Goal: Find specific page/section: Find specific page/section

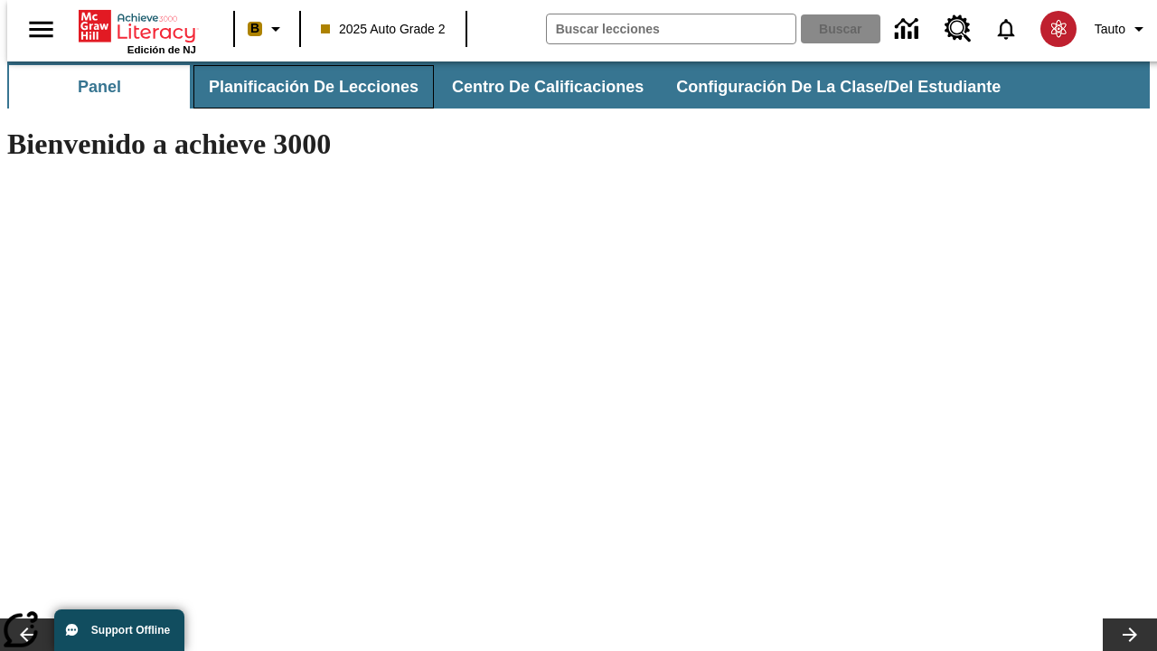
click at [303, 87] on span "Planificación de lecciones" at bounding box center [314, 87] width 210 height 21
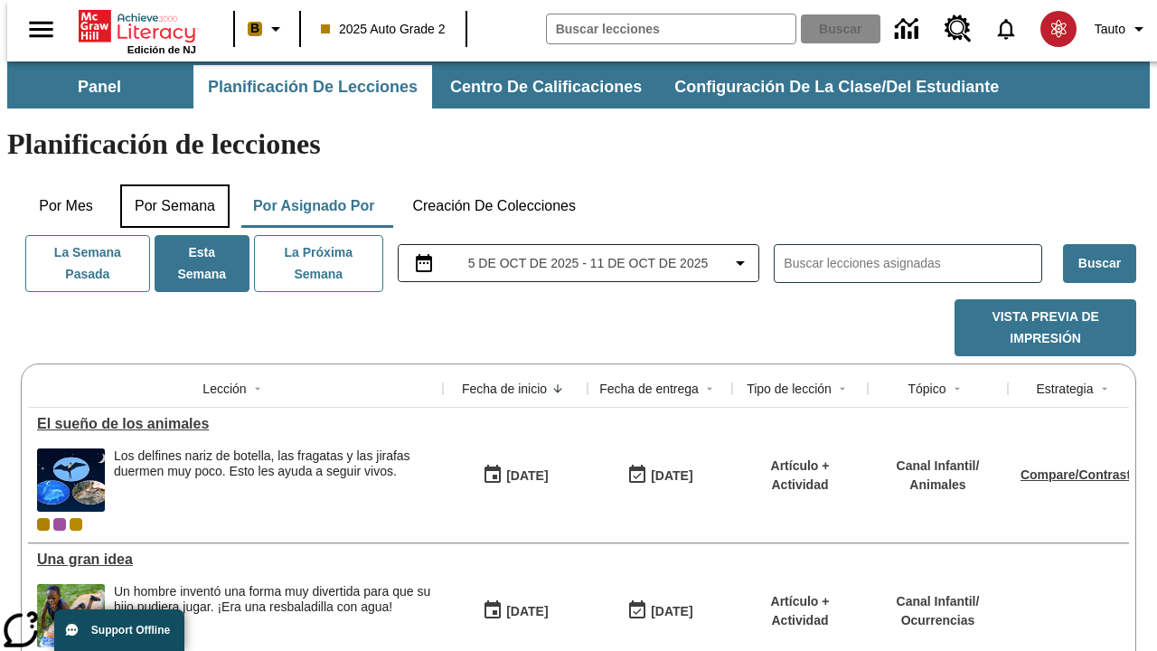
click at [169, 184] on button "Por semana" at bounding box center [174, 205] width 109 height 43
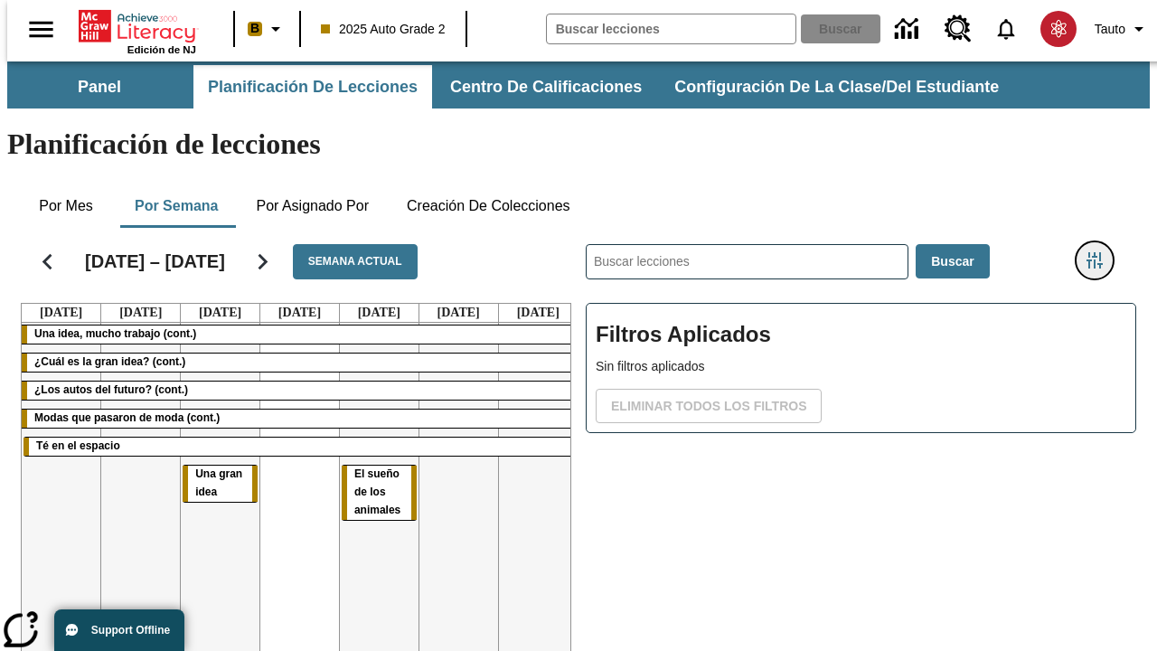
click at [1101, 252] on icon "Menú lateral de filtros" at bounding box center [1095, 260] width 16 height 16
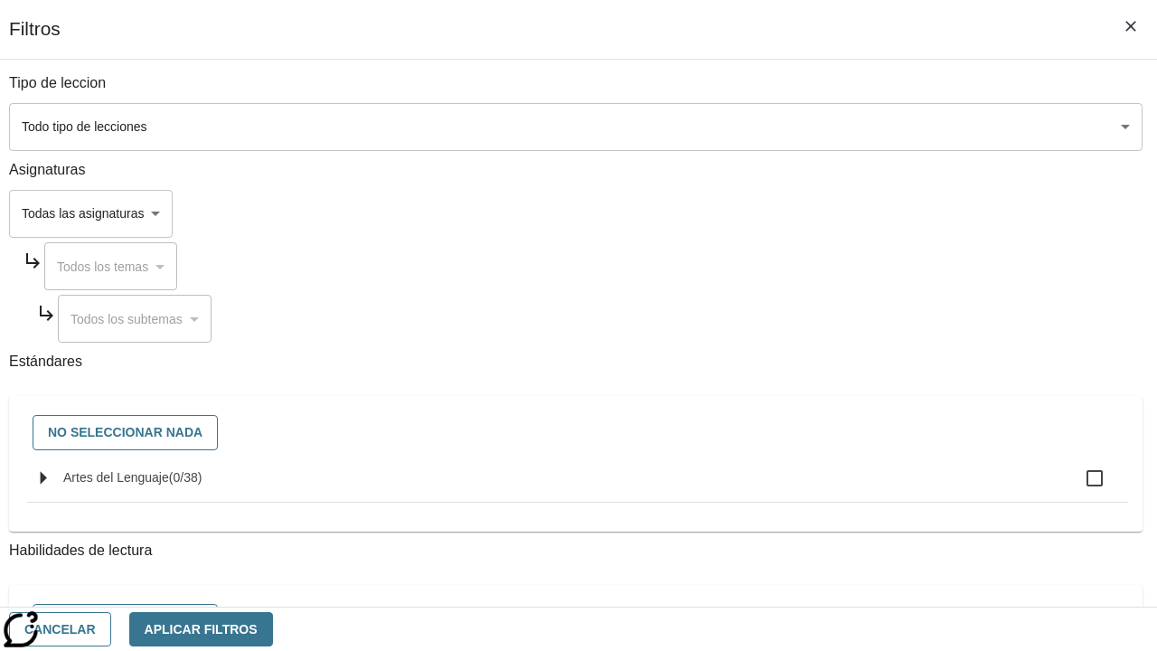
click at [797, 213] on body "Saltar al contenido principal Edición de NJ B 2025 Auto Grade 2 Buscar 0 Tauto …" at bounding box center [578, 447] width 1143 height 773
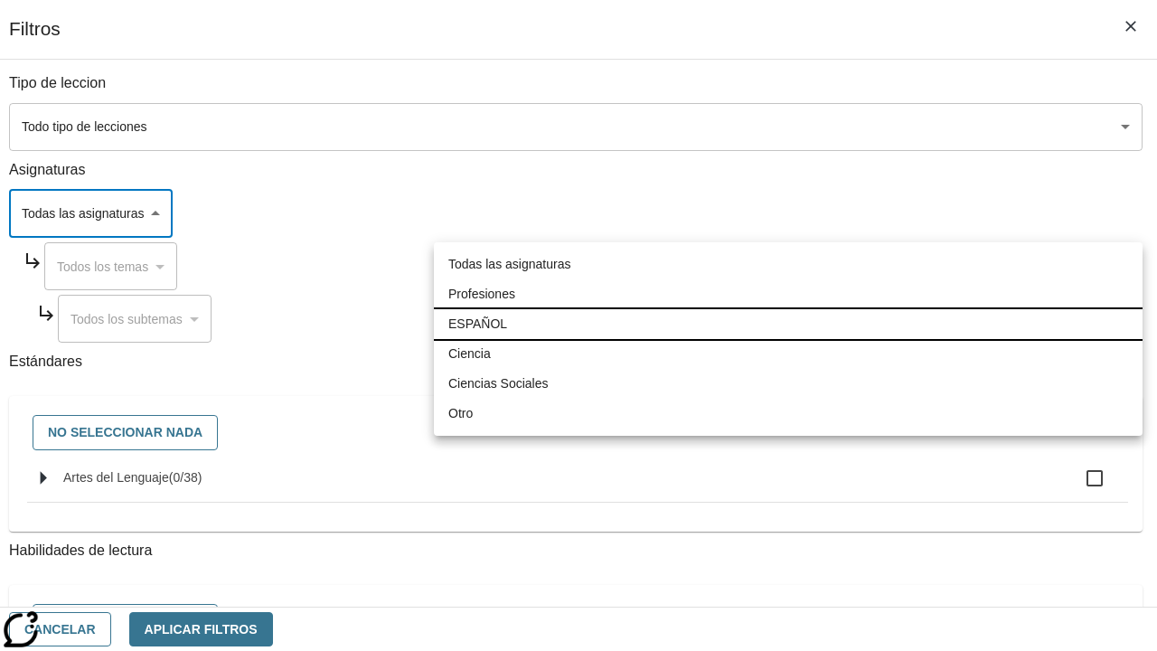
click at [788, 324] on li "ESPAÑOL" at bounding box center [788, 324] width 709 height 30
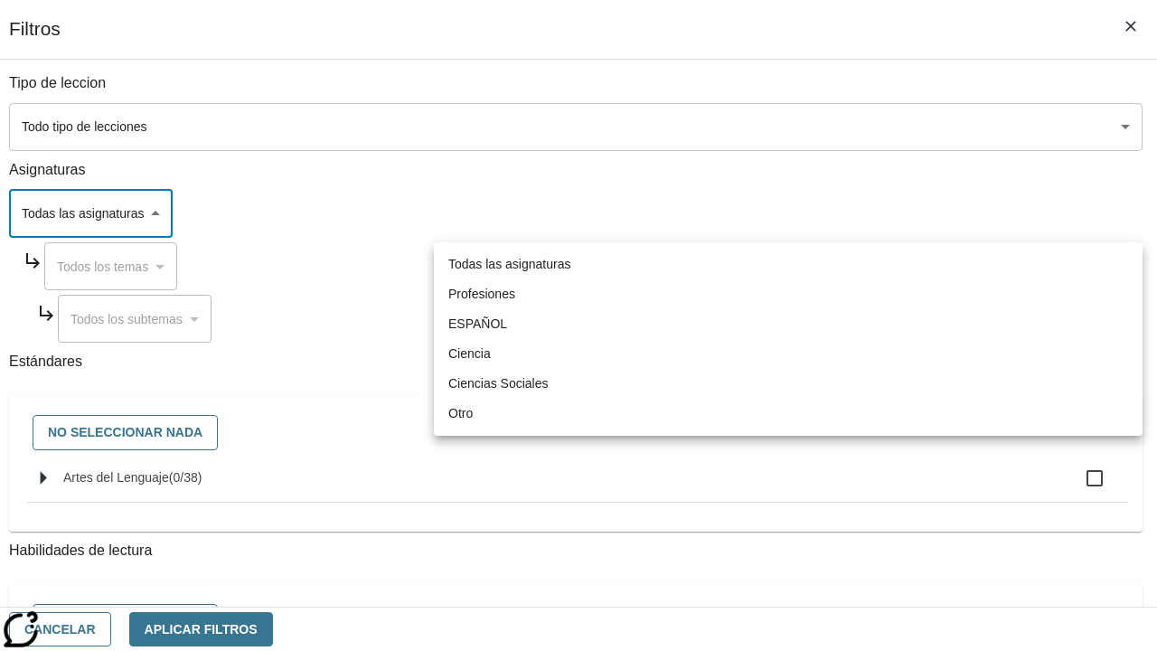
type input "1"
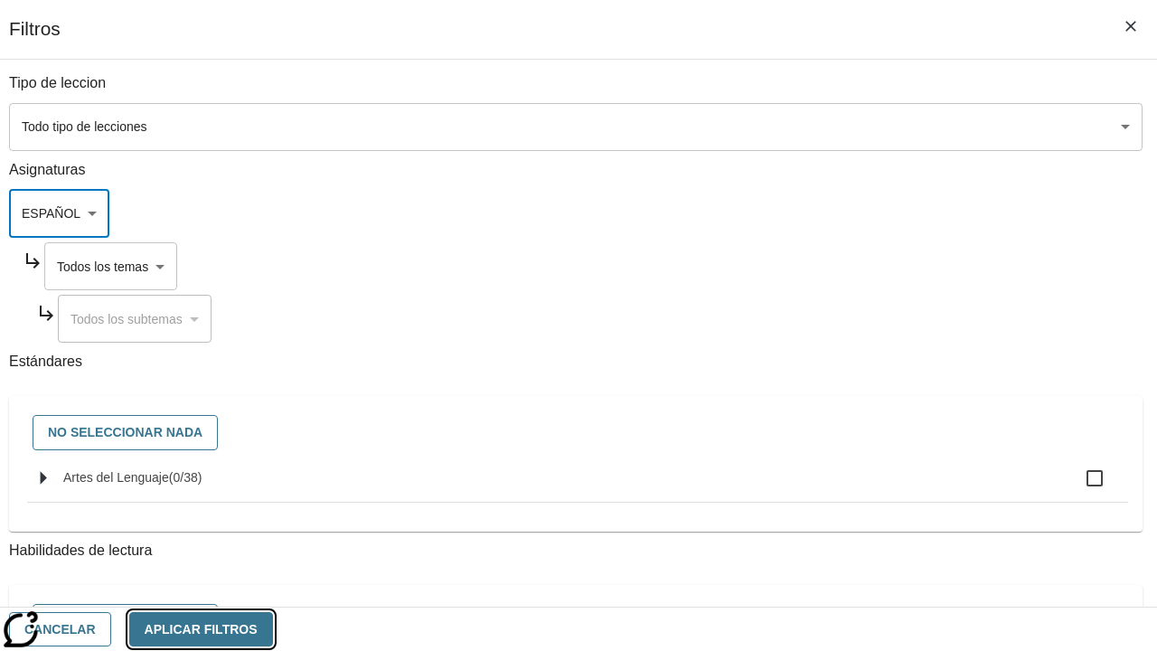
click at [273, 628] on button "Aplicar Filtros" at bounding box center [201, 629] width 144 height 35
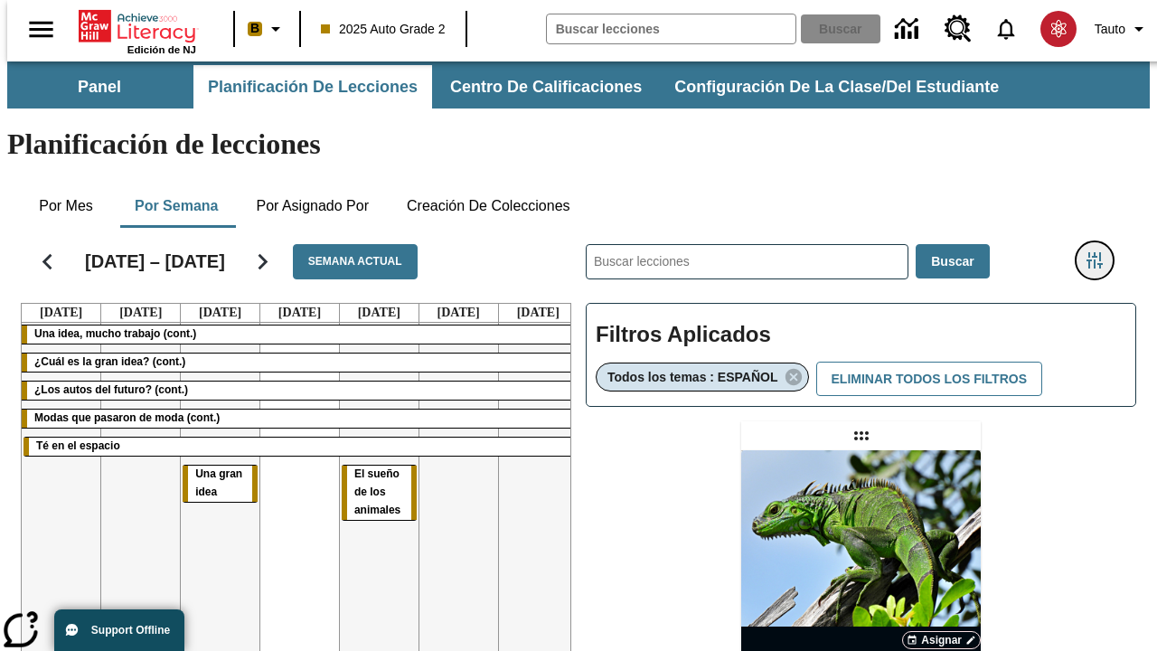
click at [1101, 252] on icon "Menú lateral de filtros" at bounding box center [1095, 260] width 16 height 16
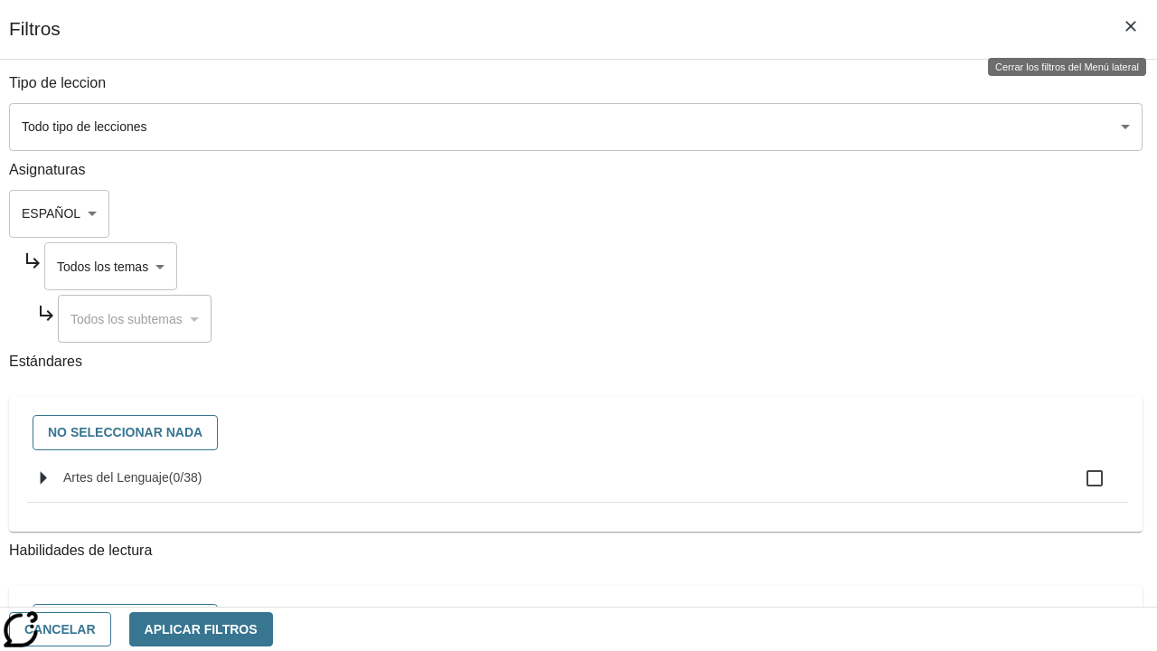
click at [815, 266] on body "Saltar al contenido principal Edición de NJ B 2025 Auto Grade 2 Buscar 0 Tauto …" at bounding box center [578, 532] width 1143 height 943
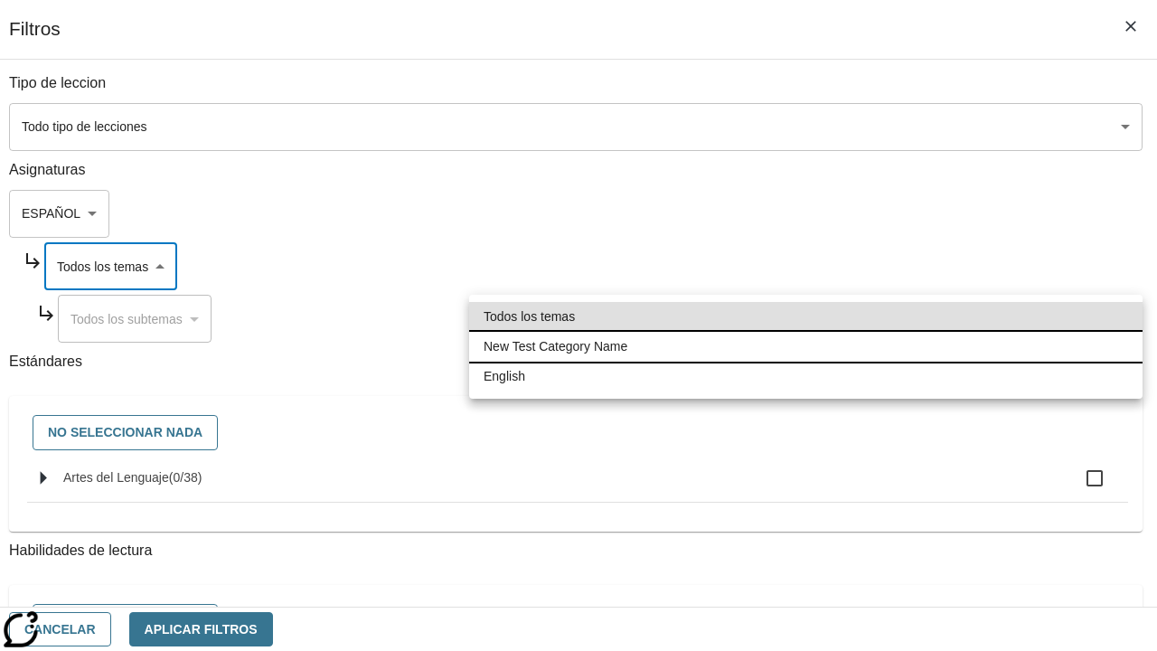
click at [806, 346] on li "New Test Category Name" at bounding box center [806, 347] width 674 height 30
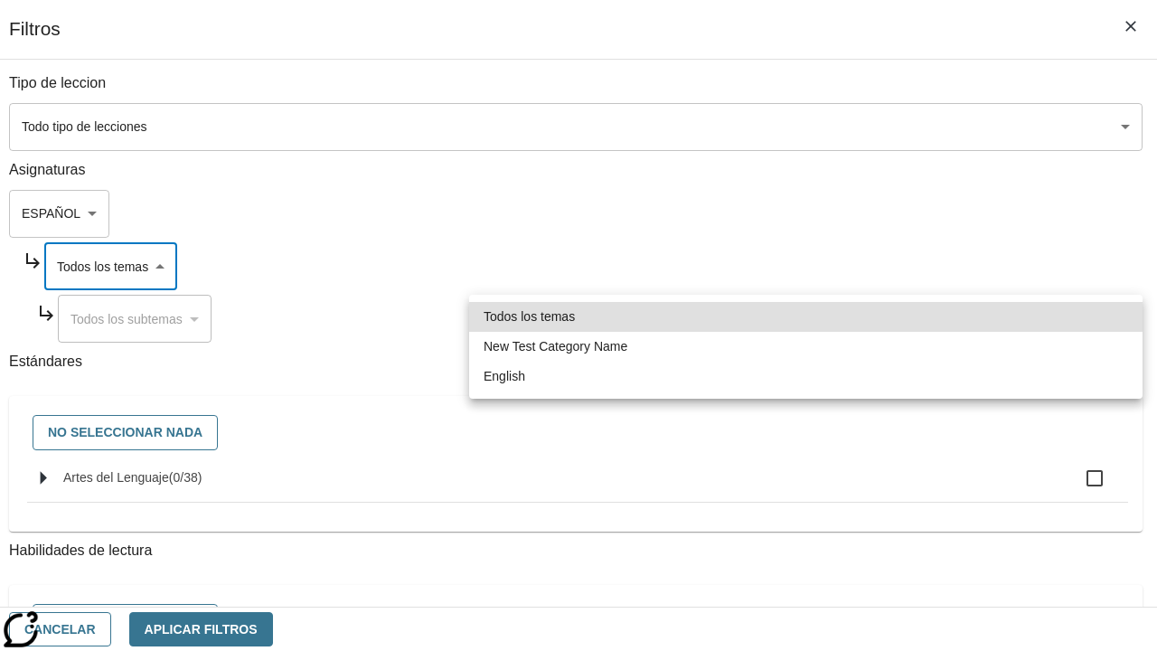
type input "265"
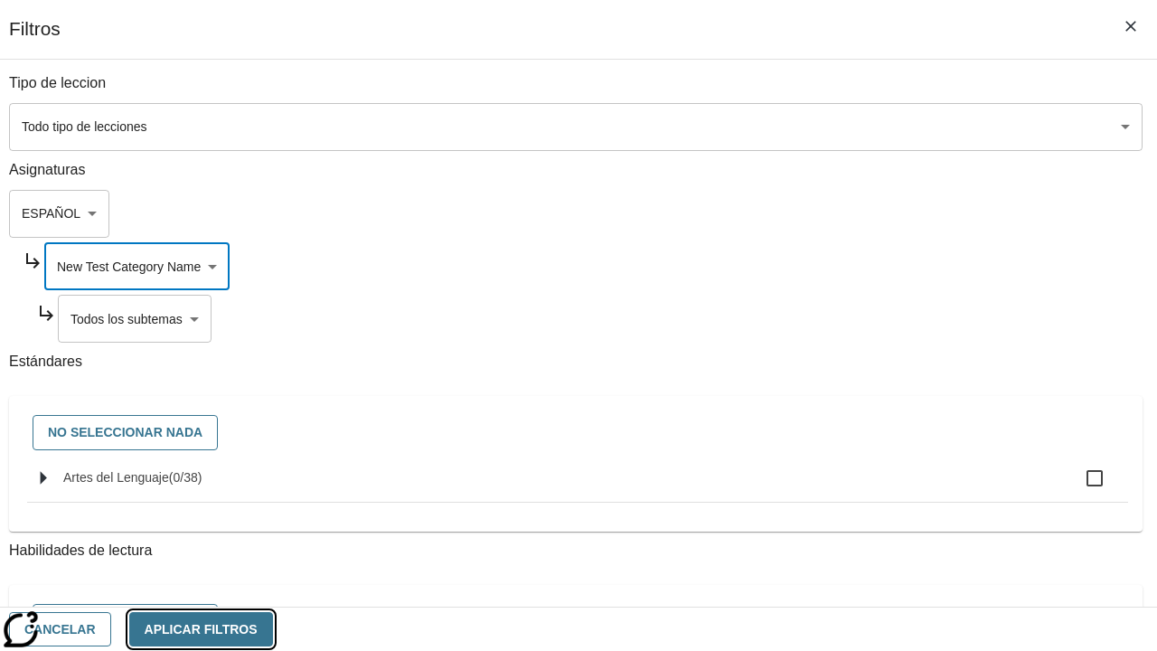
click at [273, 628] on button "Aplicar Filtros" at bounding box center [201, 629] width 144 height 35
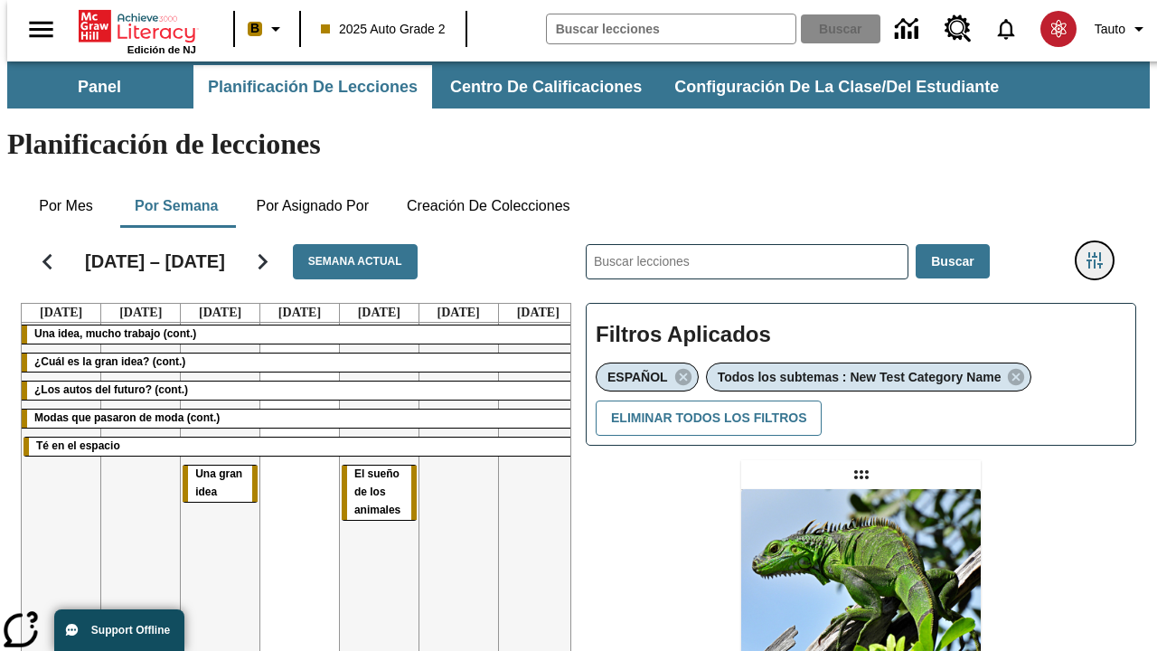
click at [1101, 252] on icon "Menú lateral de filtros" at bounding box center [1095, 260] width 16 height 16
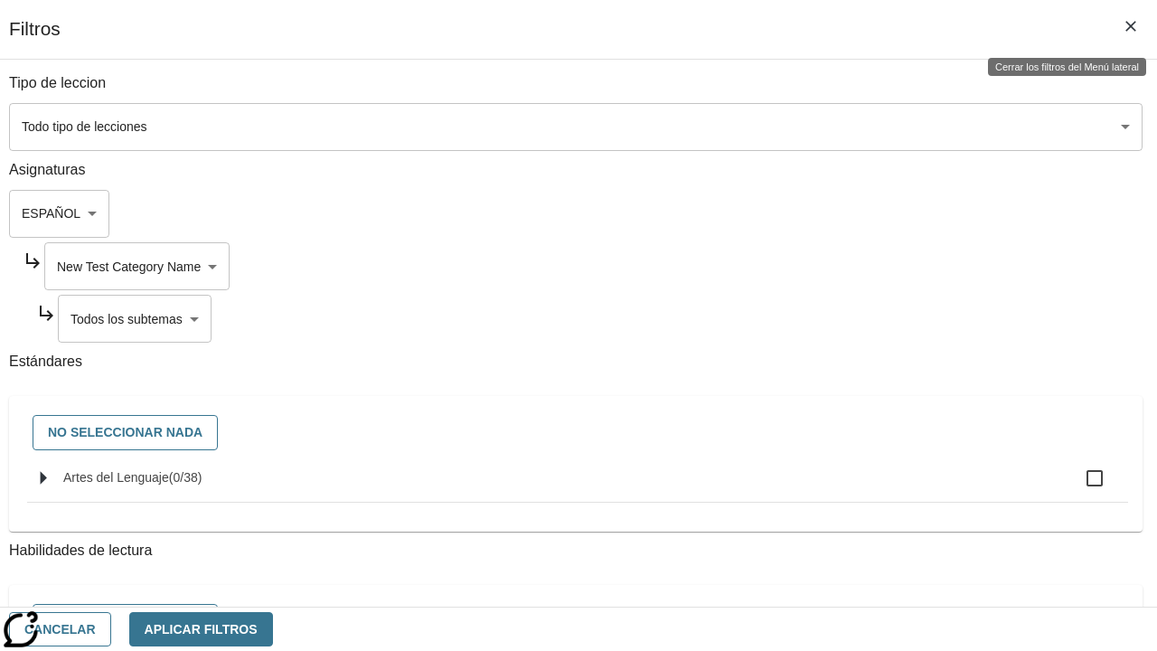
click at [822, 318] on body "Saltar al contenido principal Edición de NJ B 2025 Auto Grade 2 Buscar 0 Tauto …" at bounding box center [578, 552] width 1143 height 982
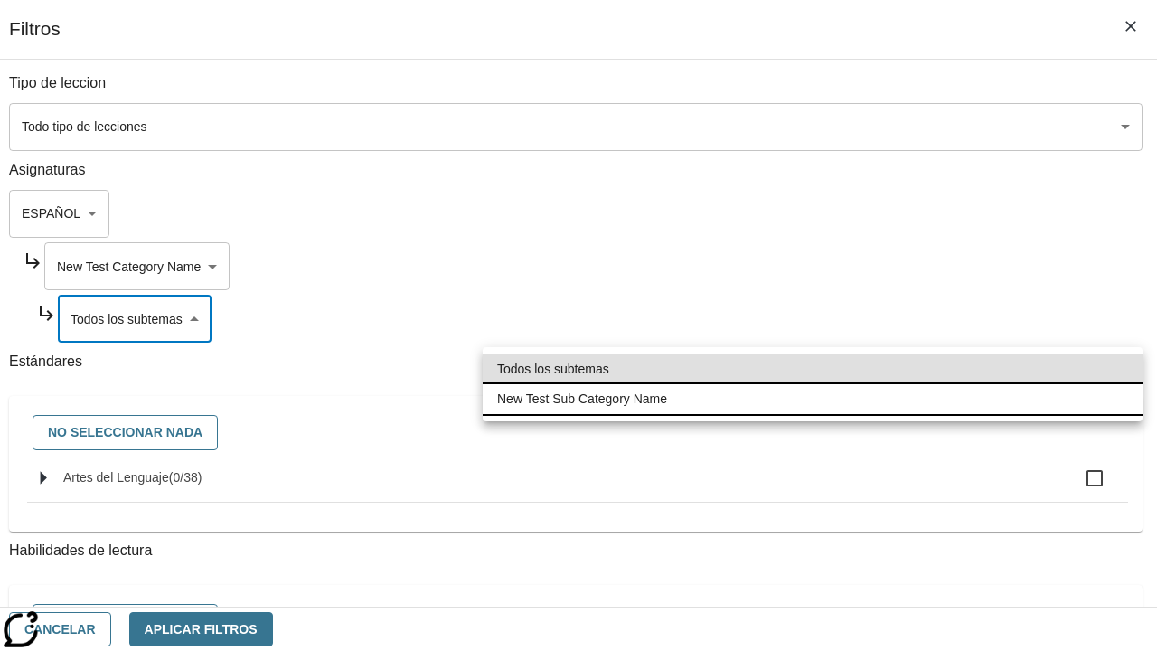
click at [813, 399] on li "New Test Sub Category Name" at bounding box center [813, 399] width 660 height 30
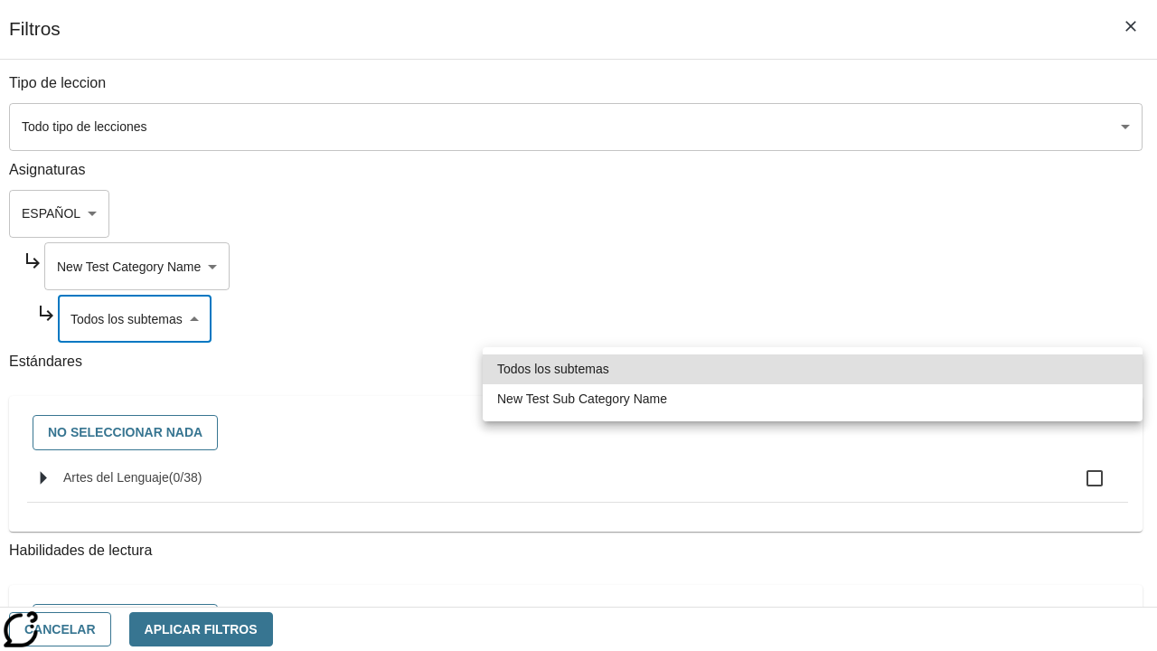
type input "2232"
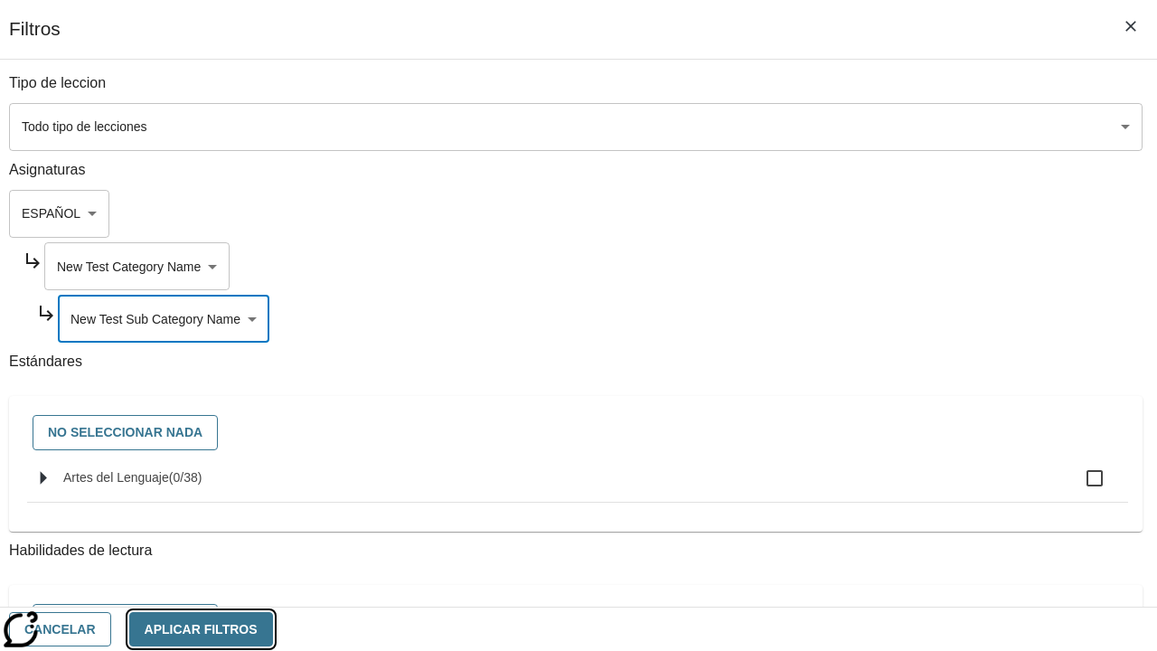
click at [273, 628] on button "Aplicar Filtros" at bounding box center [201, 629] width 144 height 35
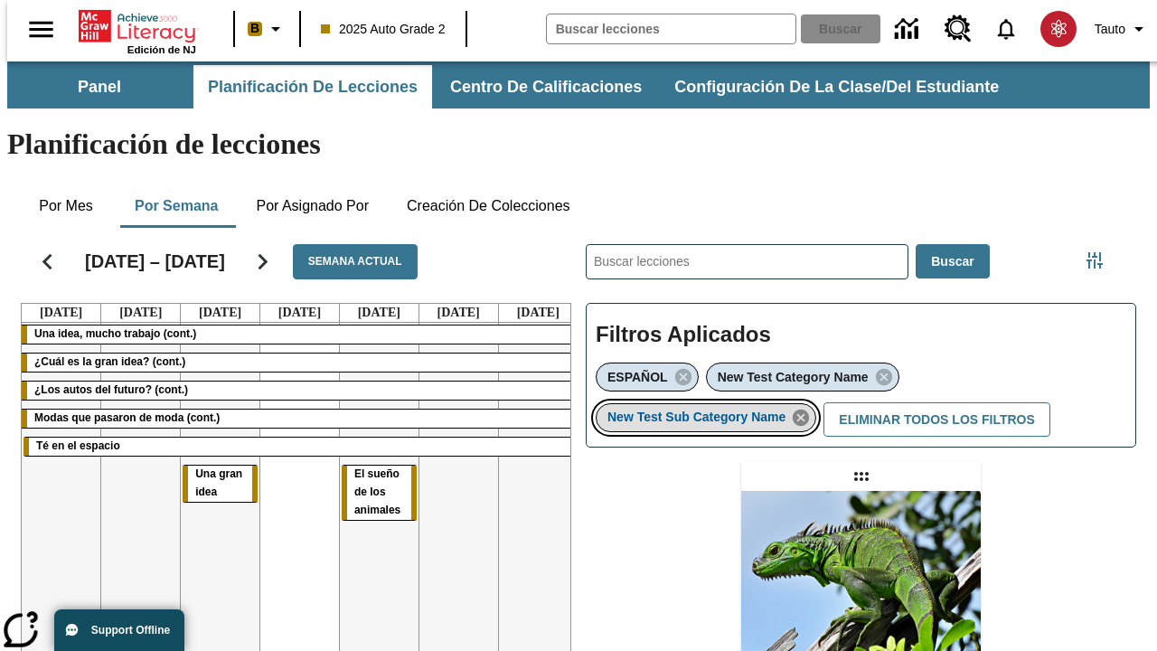
click at [806, 408] on icon "Eliminar New Test Sub Category Name el ítem seleccionado del filtro" at bounding box center [801, 418] width 20 height 20
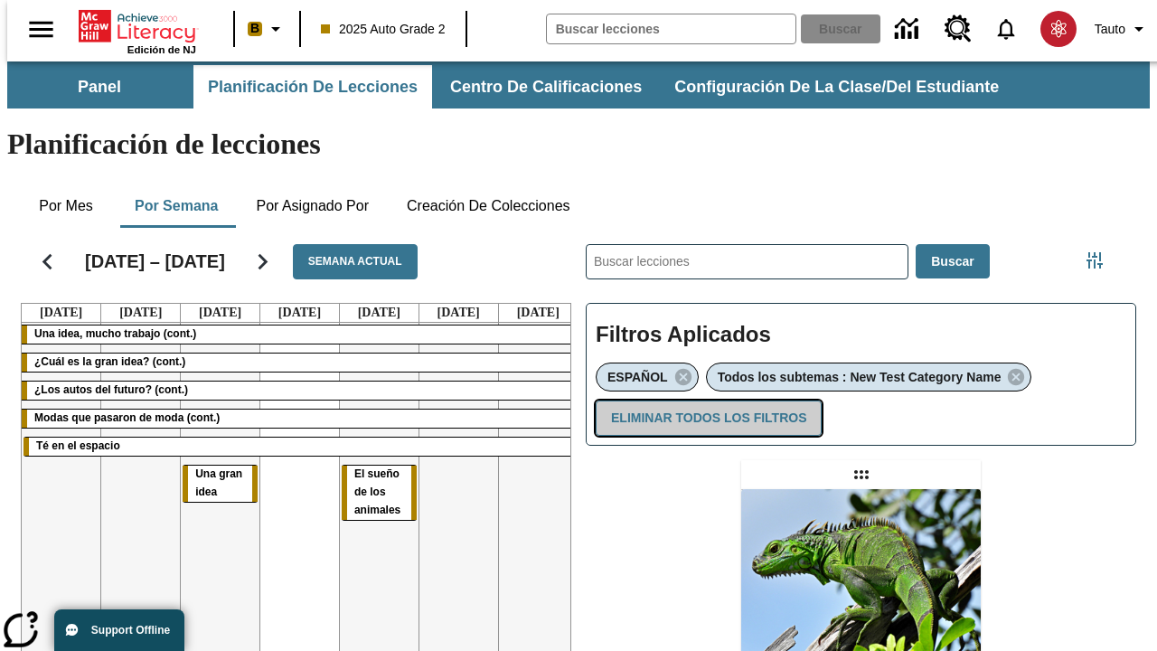
click at [705, 400] on button "Eliminar todos los filtros" at bounding box center [709, 417] width 226 height 35
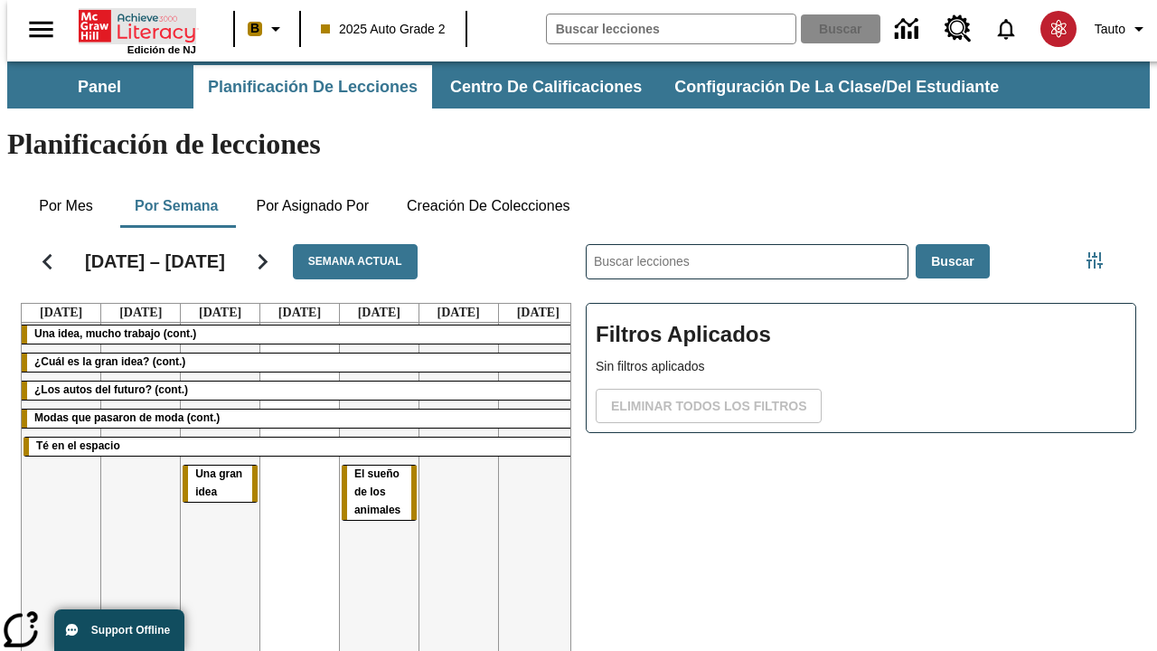
click at [130, 24] on icon "Portada" at bounding box center [139, 26] width 120 height 36
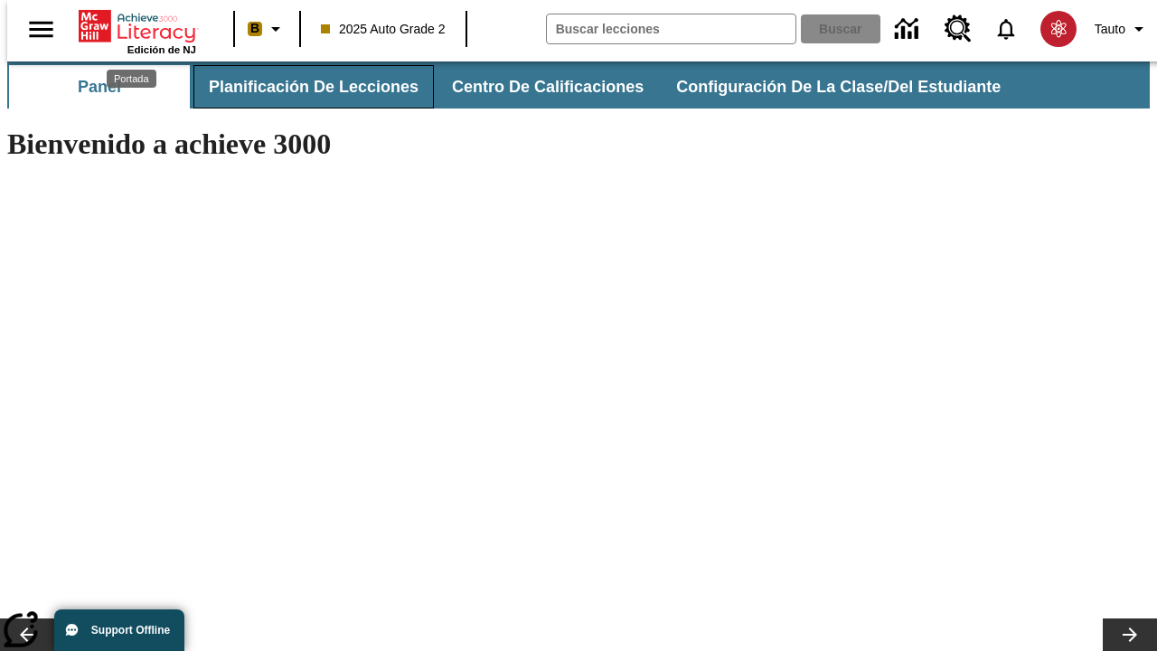
click at [303, 87] on span "Planificación de lecciones" at bounding box center [314, 87] width 210 height 21
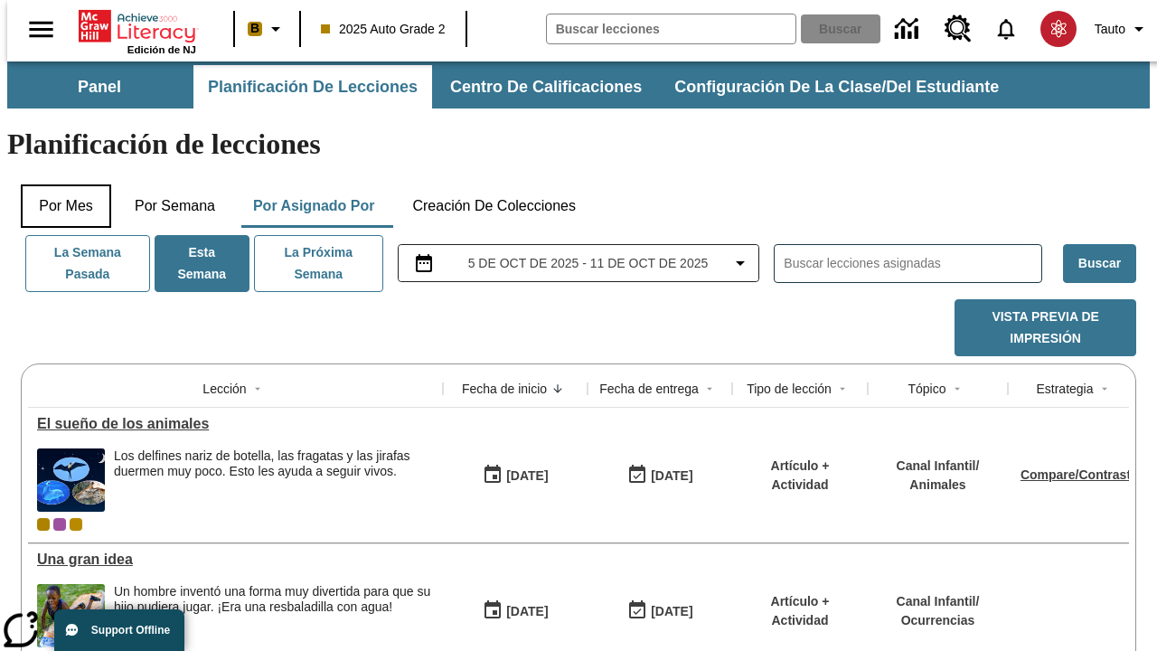
click at [59, 184] on button "Por mes" at bounding box center [66, 205] width 90 height 43
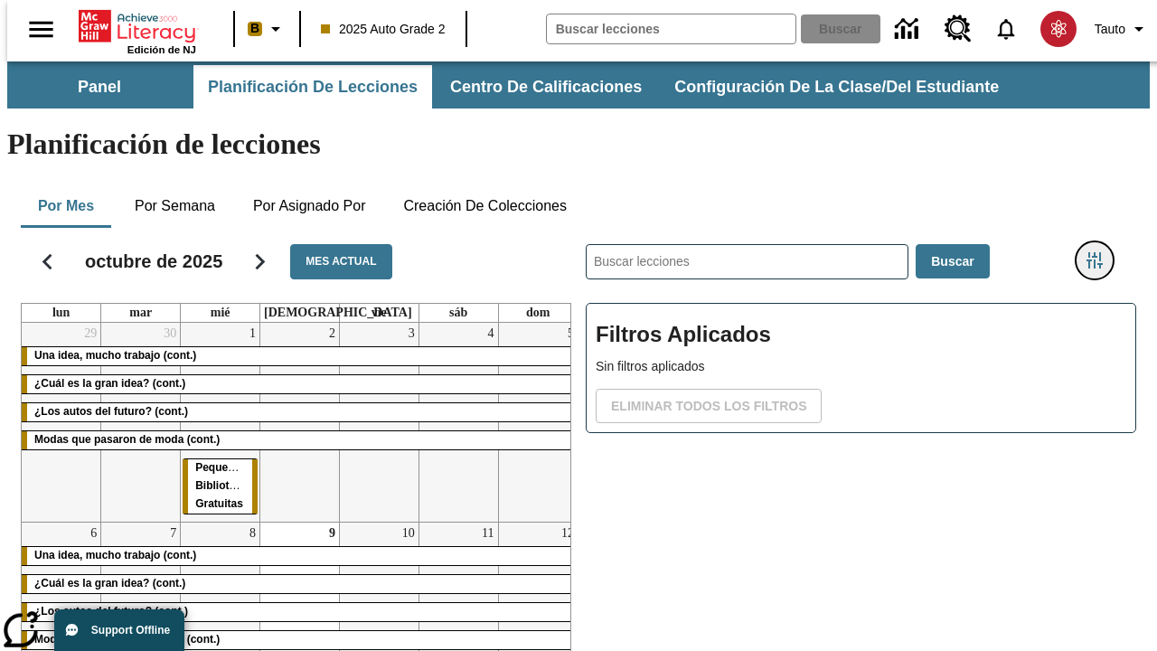
click at [1101, 252] on icon "Menú lateral de filtros" at bounding box center [1095, 260] width 16 height 16
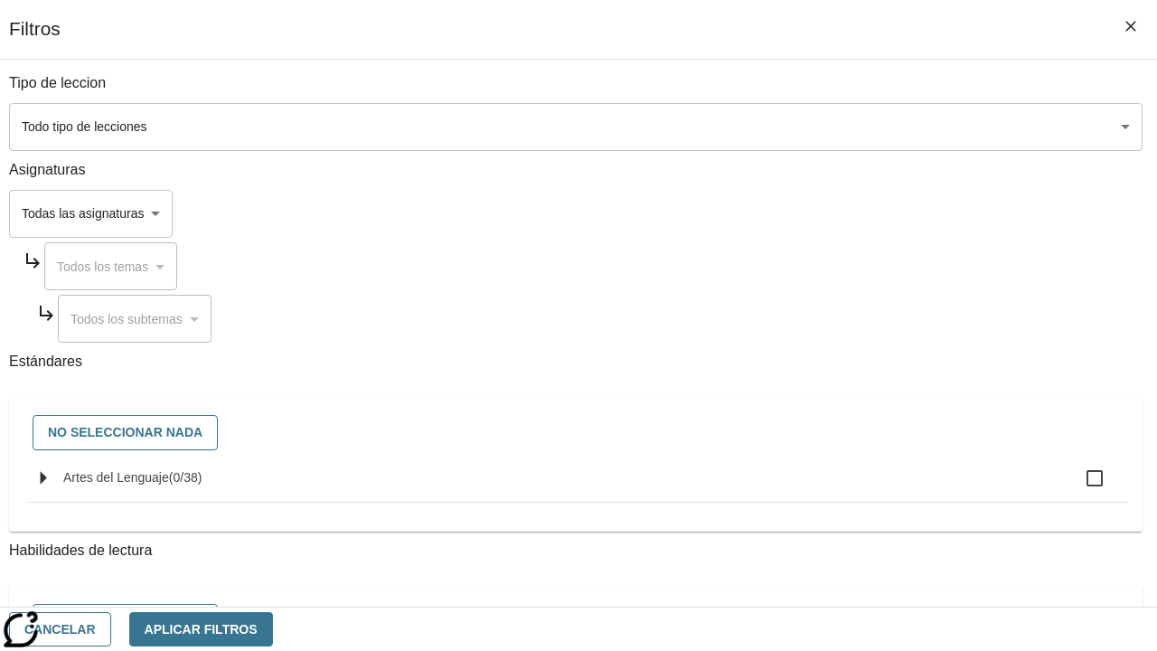
click at [797, 213] on body "Saltar al contenido principal Edición de NJ B 2025 Auto Grade 2 Buscar 0 Tauto …" at bounding box center [578, 447] width 1143 height 773
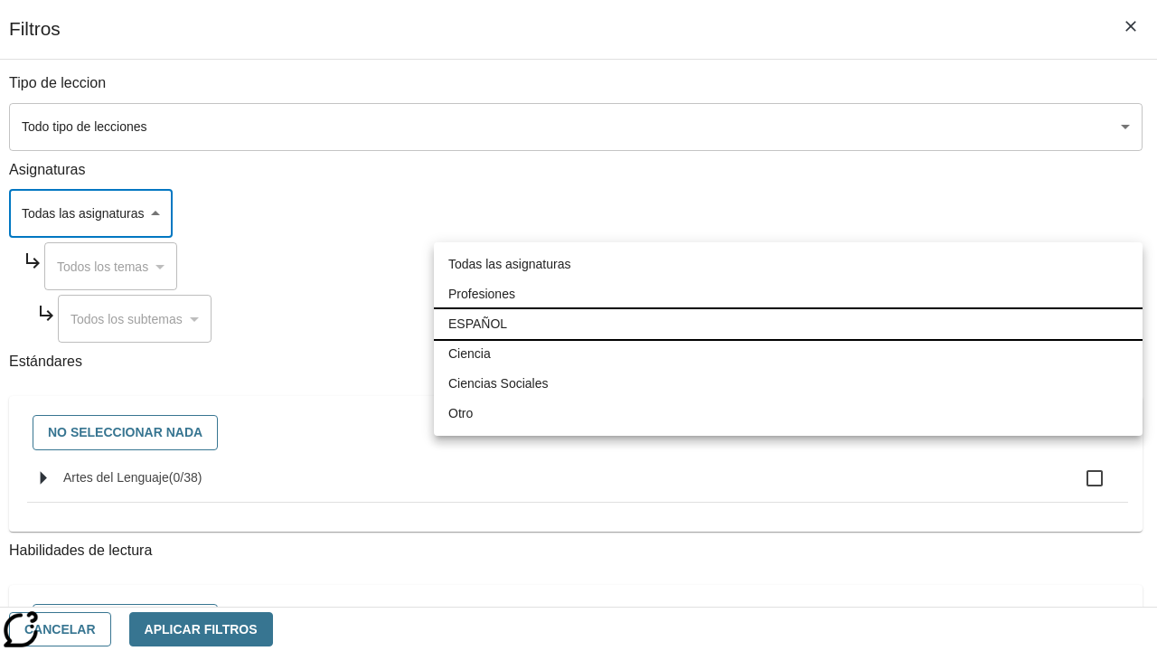
click at [788, 324] on li "ESPAÑOL" at bounding box center [788, 324] width 709 height 30
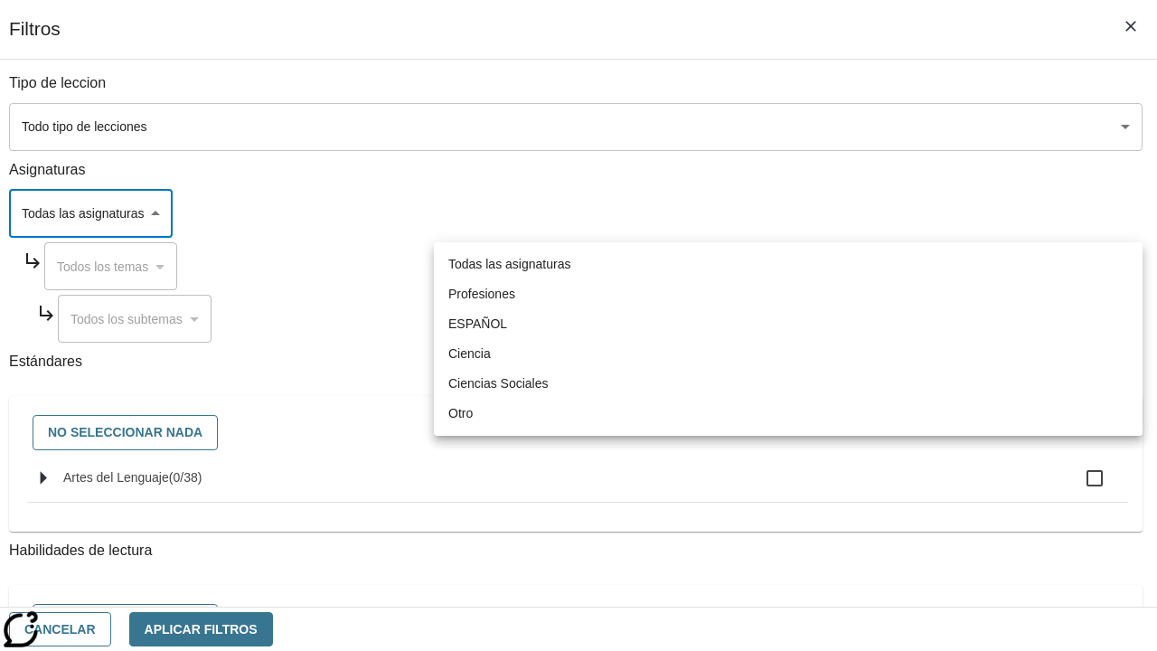
type input "1"
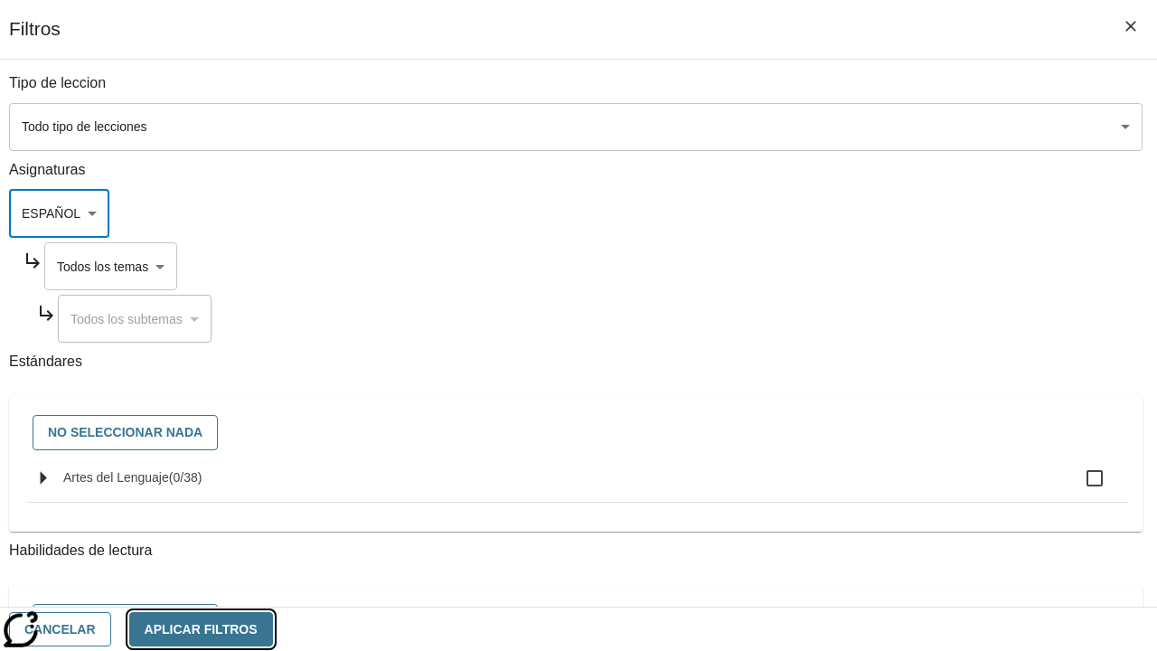
click at [273, 628] on button "Aplicar Filtros" at bounding box center [201, 629] width 144 height 35
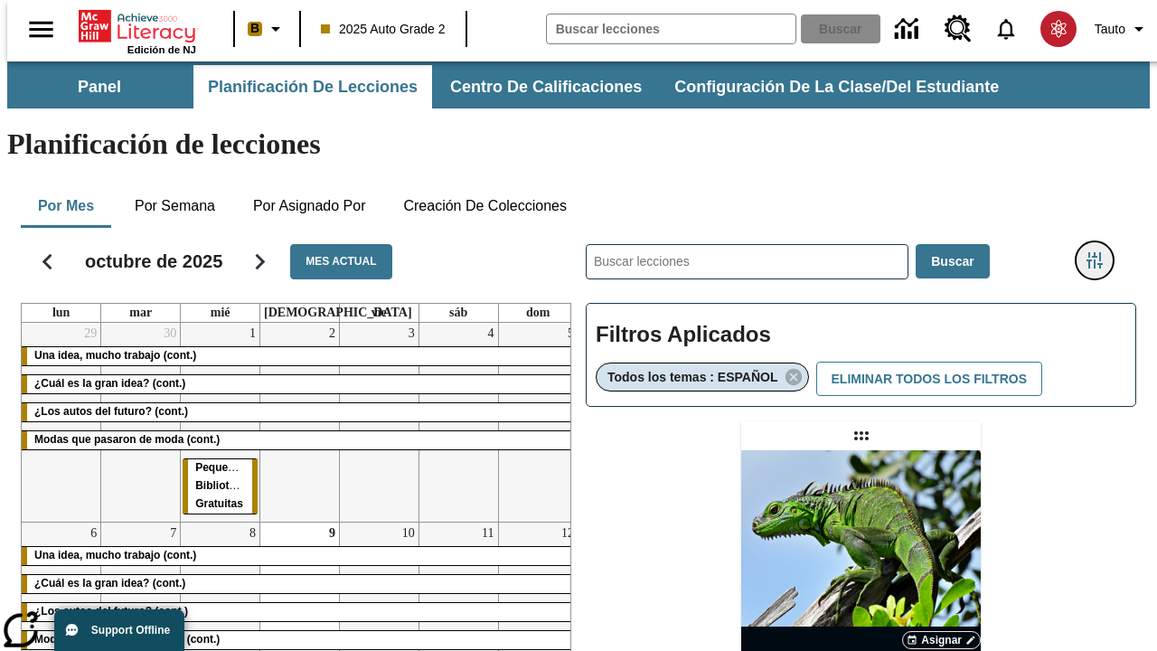
click at [1101, 252] on icon "Menú lateral de filtros" at bounding box center [1095, 260] width 16 height 16
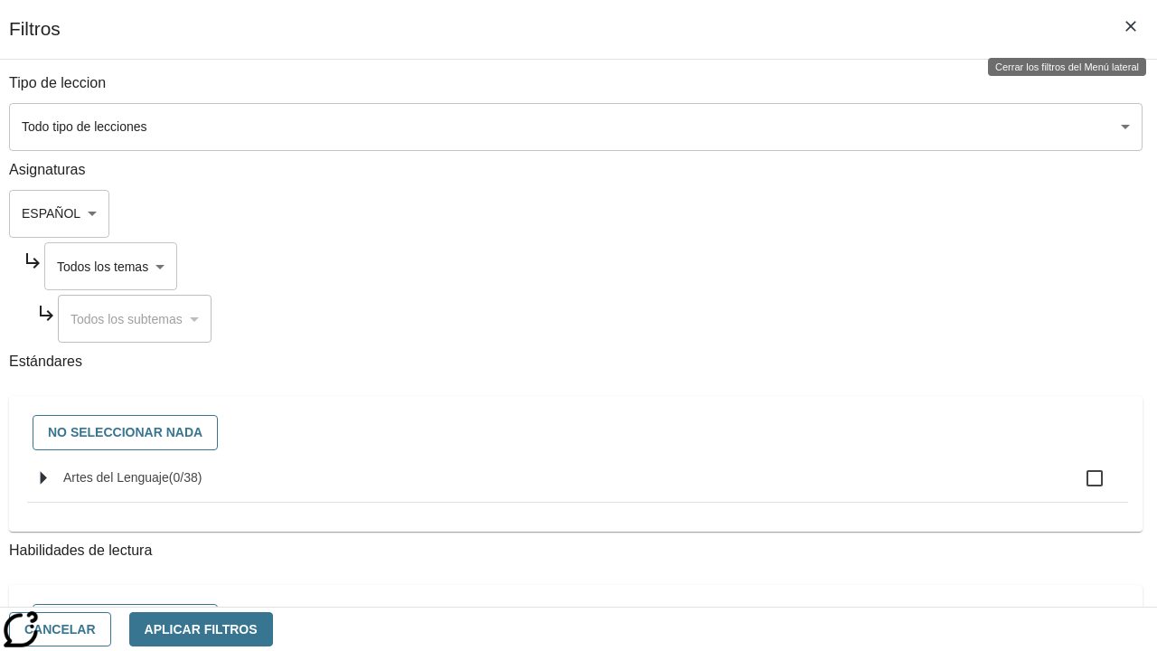
click at [815, 266] on body "Saltar al contenido principal Edición de NJ B 2025 Auto Grade 2 Buscar 0 Tauto …" at bounding box center [578, 532] width 1143 height 943
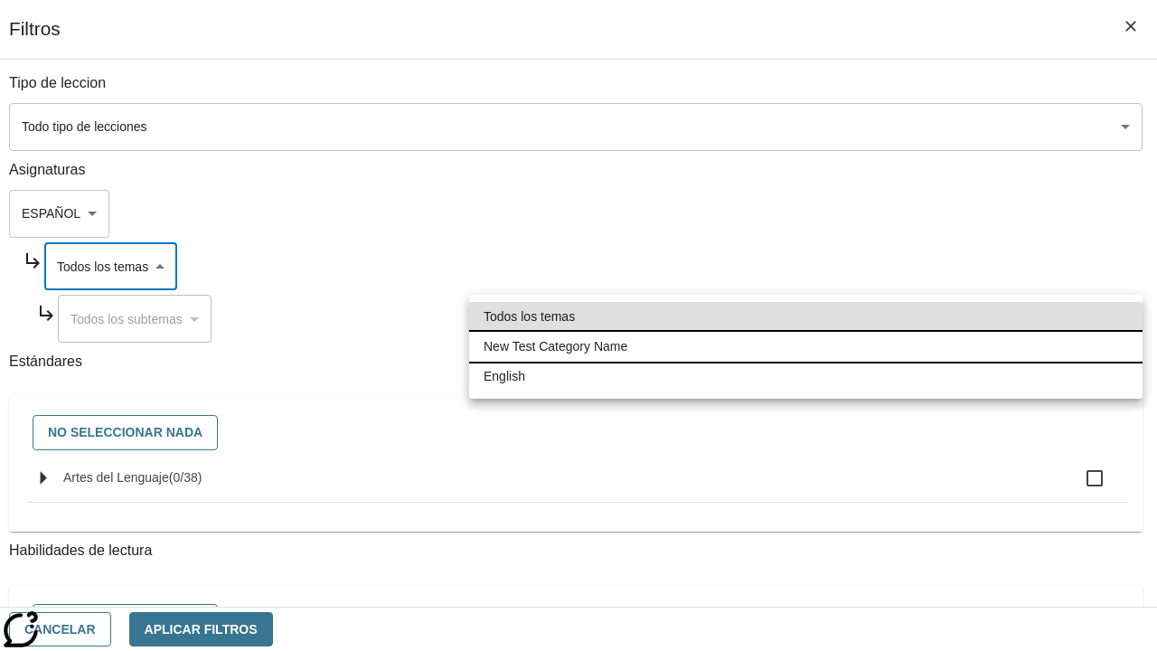
click at [806, 346] on li "New Test Category Name" at bounding box center [806, 347] width 674 height 30
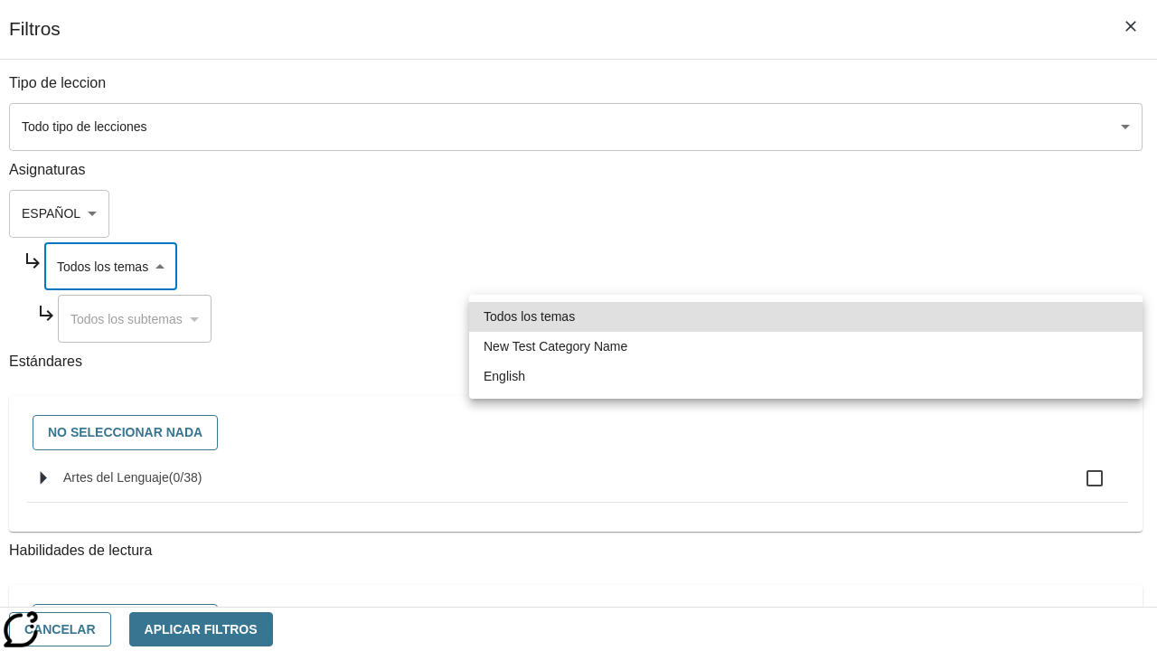
type input "265"
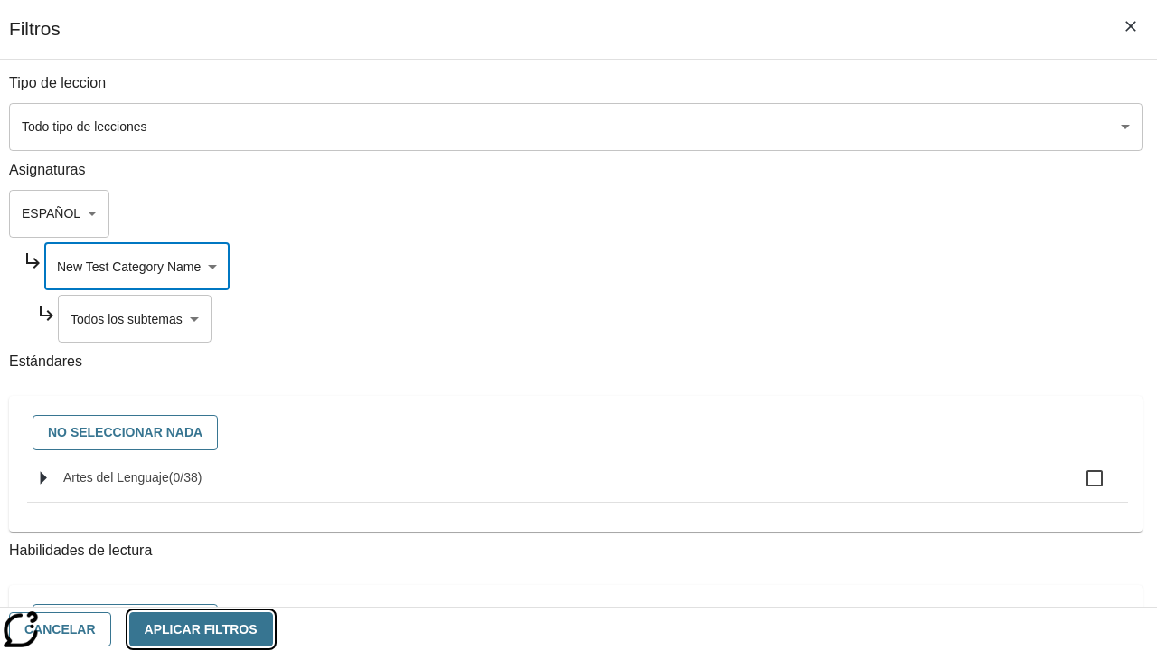
click at [273, 628] on button "Aplicar Filtros" at bounding box center [201, 629] width 144 height 35
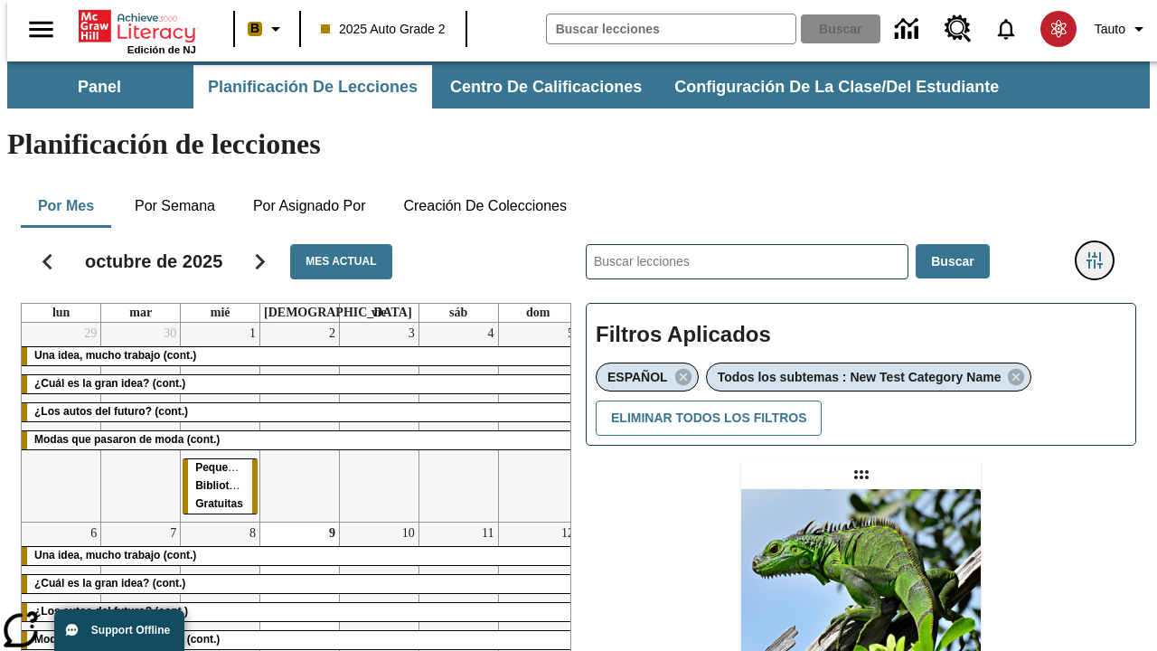
click at [1101, 252] on icon "Menú lateral de filtros" at bounding box center [1095, 260] width 16 height 16
